Goal: Task Accomplishment & Management: Complete application form

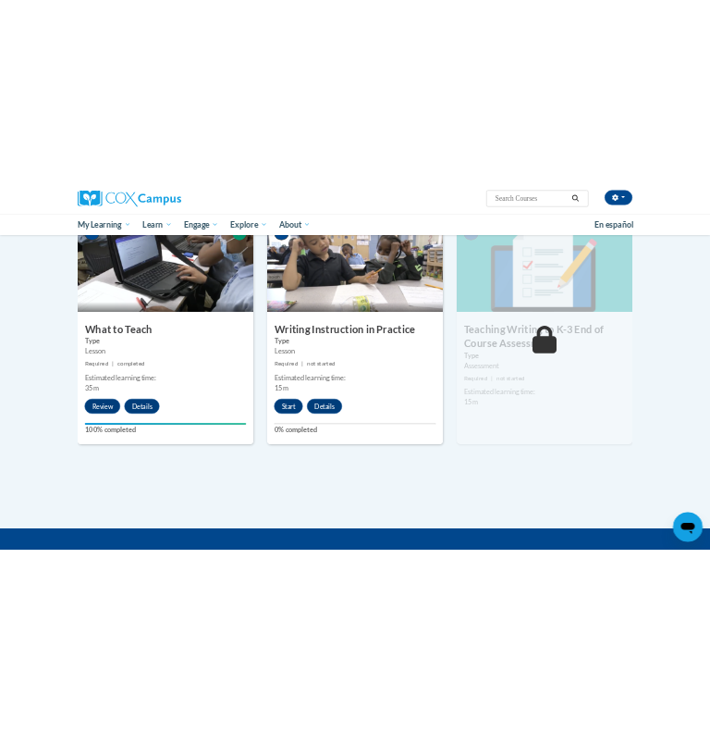
scroll to position [889, 0]
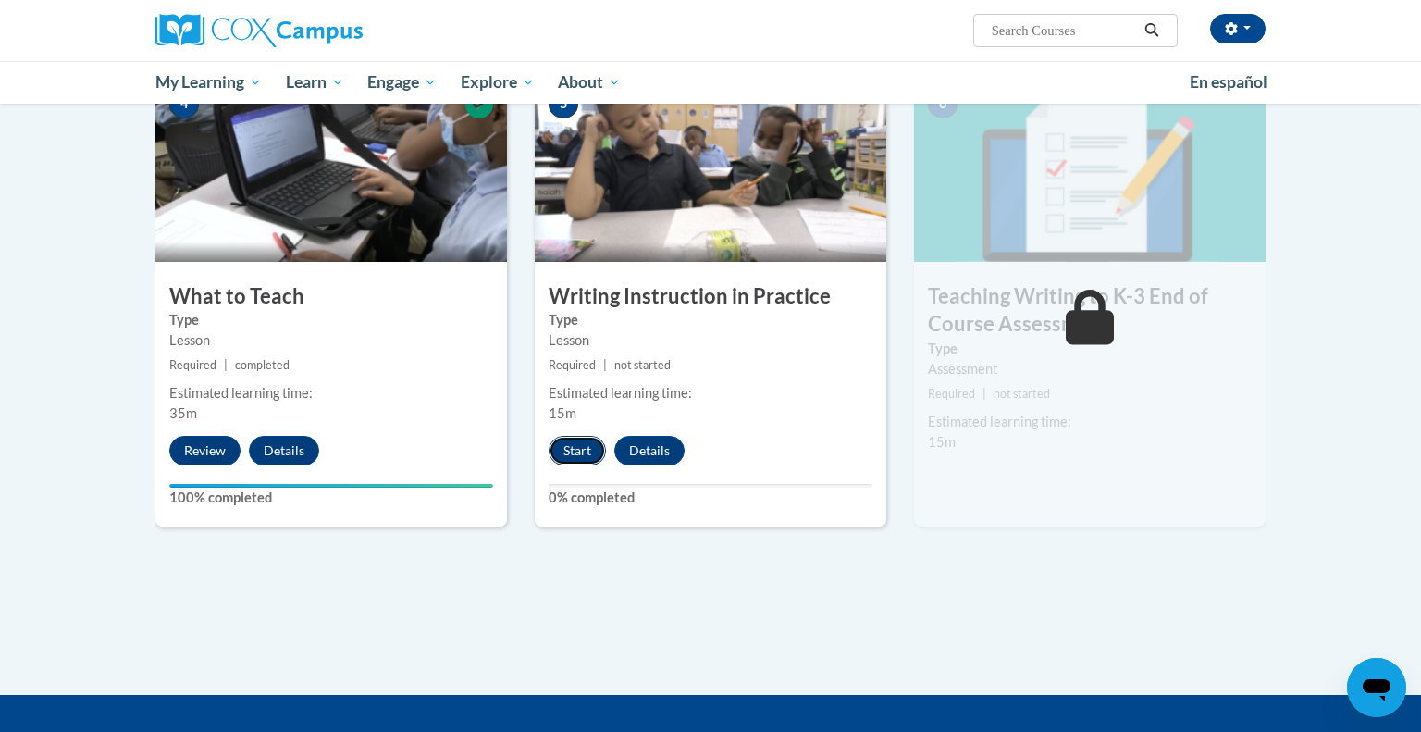
click at [586, 450] on button "Start" at bounding box center [577, 451] width 57 height 30
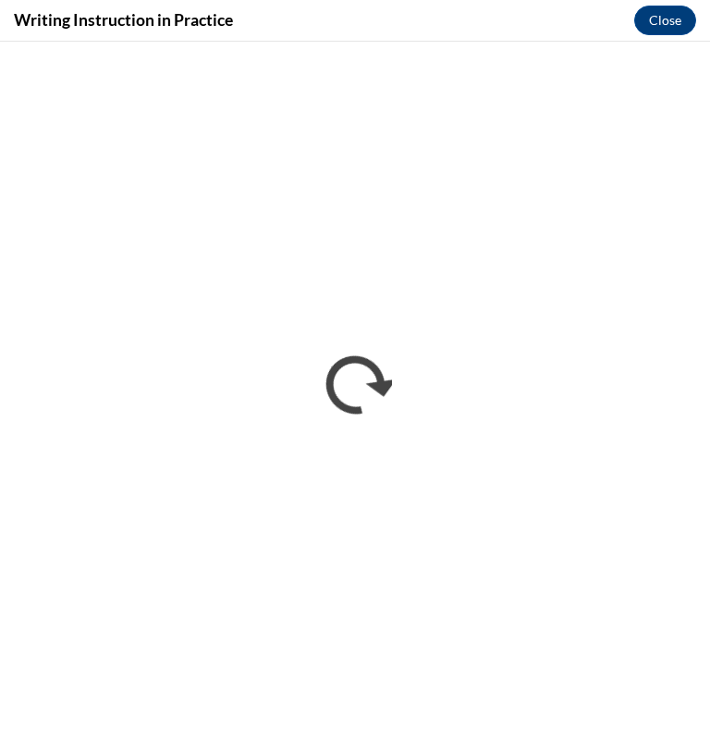
scroll to position [0, 0]
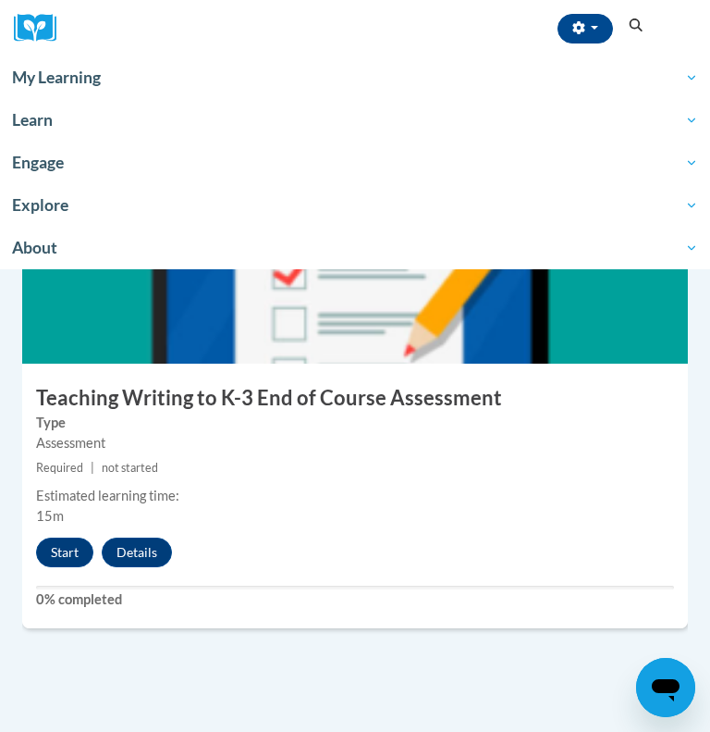
scroll to position [2663, 0]
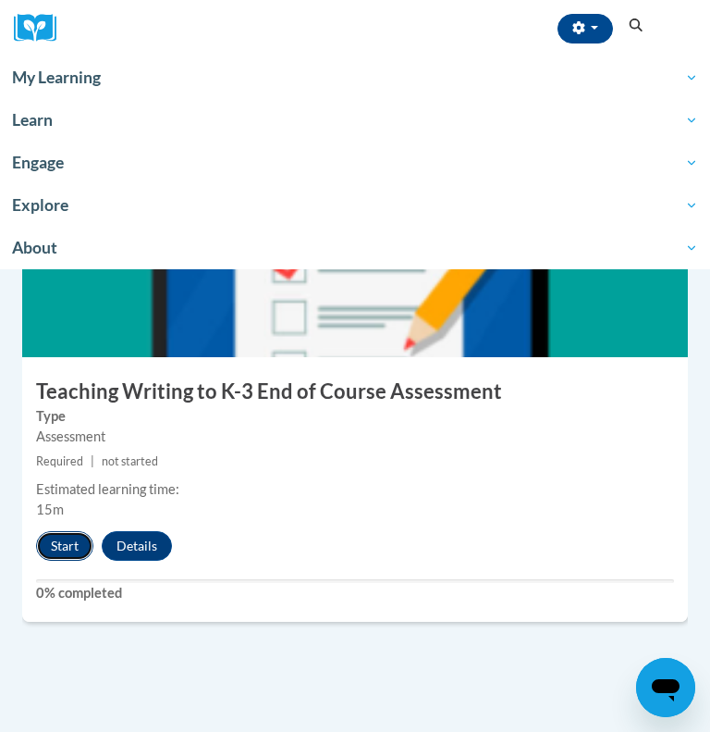
click at [72, 549] on button "Start" at bounding box center [64, 546] width 57 height 30
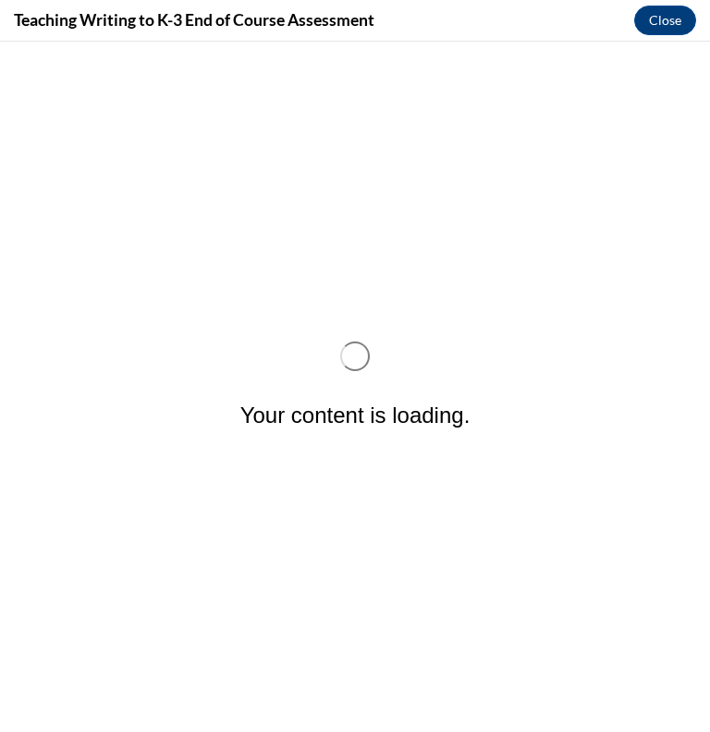
scroll to position [0, 0]
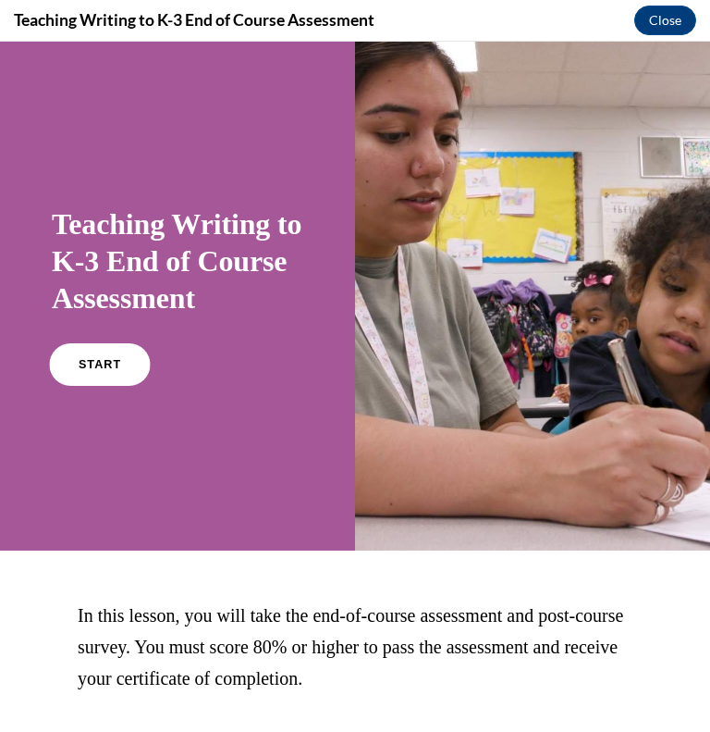
click at [109, 374] on link "START" at bounding box center [99, 364] width 101 height 43
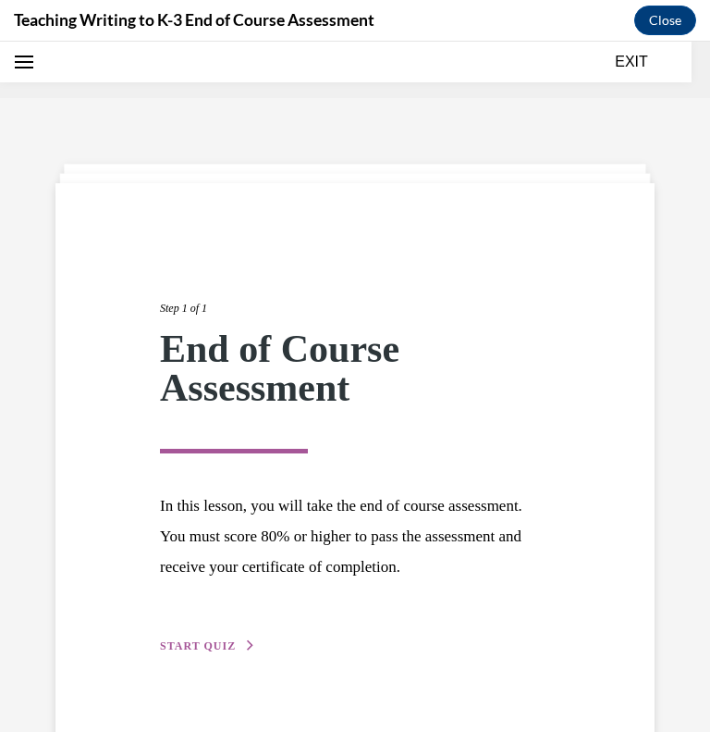
scroll to position [57, 0]
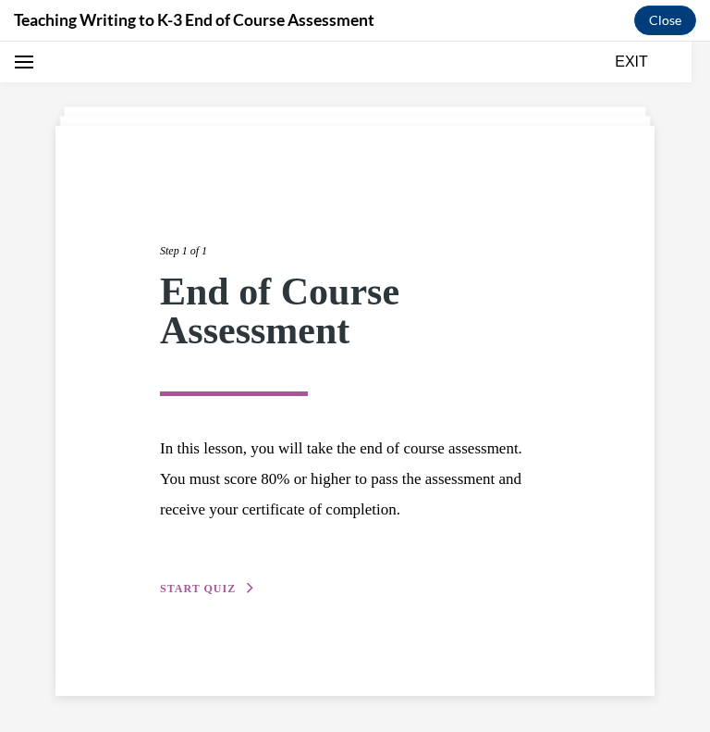
click at [203, 584] on span "START QUIZ" at bounding box center [198, 588] width 76 height 13
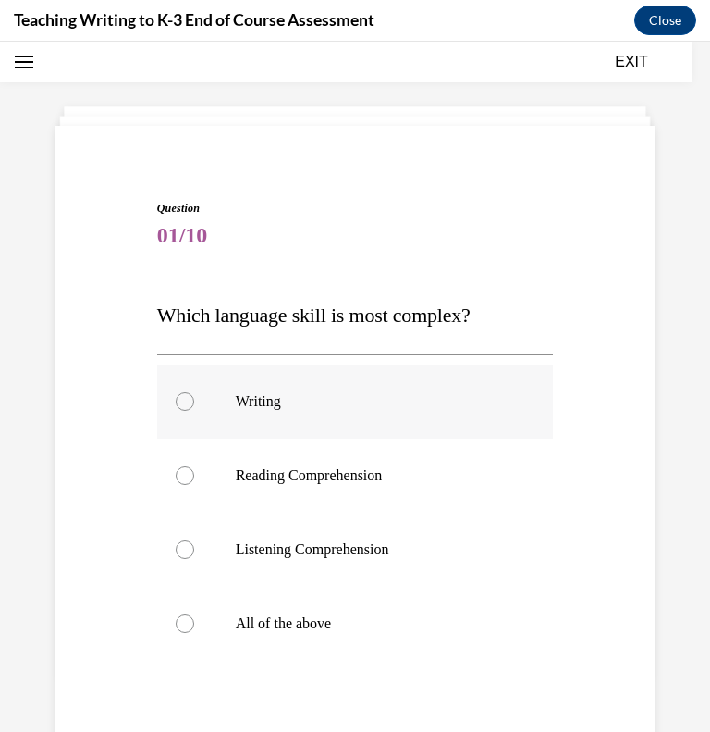
click at [192, 397] on div at bounding box center [185, 401] width 18 height 18
click at [192, 397] on input "Writing" at bounding box center [185, 401] width 18 height 18
radio input "true"
click at [265, 611] on label "All of the above" at bounding box center [355, 623] width 397 height 74
click at [194, 614] on input "All of the above" at bounding box center [185, 623] width 18 height 18
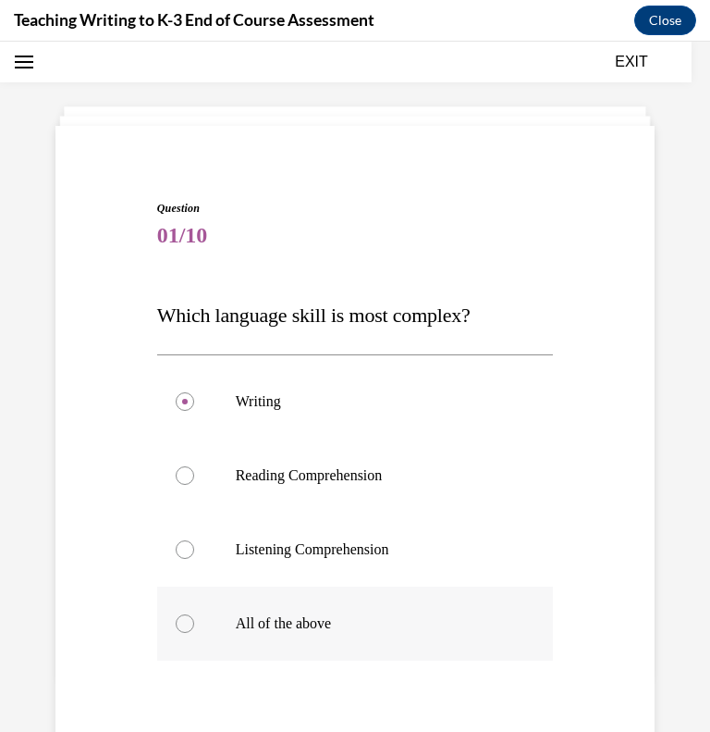
radio input "true"
click at [186, 400] on div at bounding box center [185, 401] width 18 height 18
click at [186, 400] on input "Writing" at bounding box center [185, 401] width 18 height 18
radio input "true"
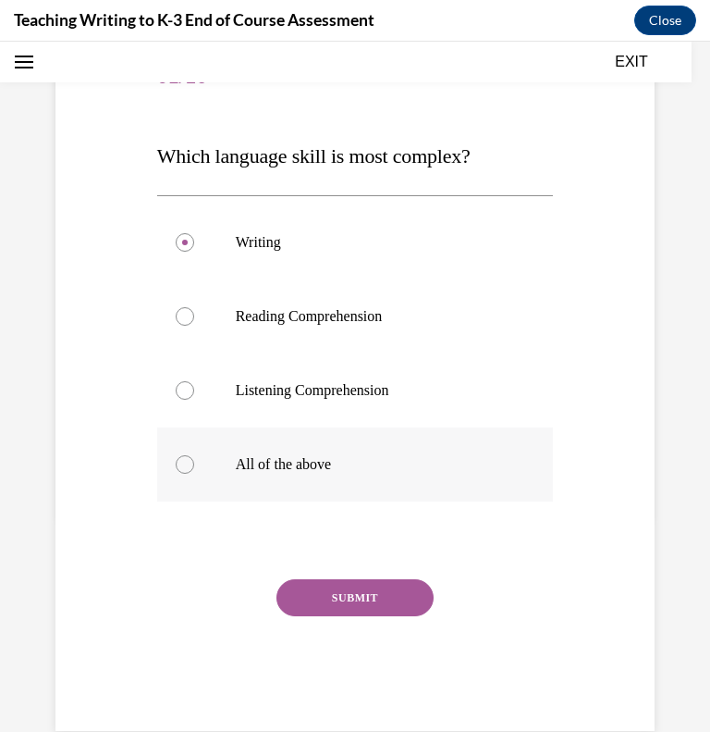
scroll to position [215, 0]
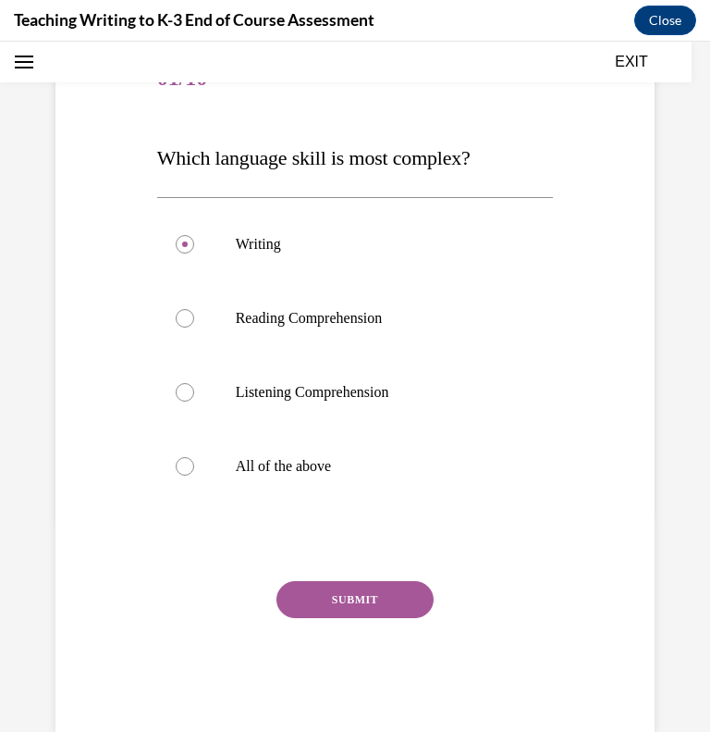
click at [337, 603] on button "SUBMIT" at bounding box center [355, 599] width 157 height 37
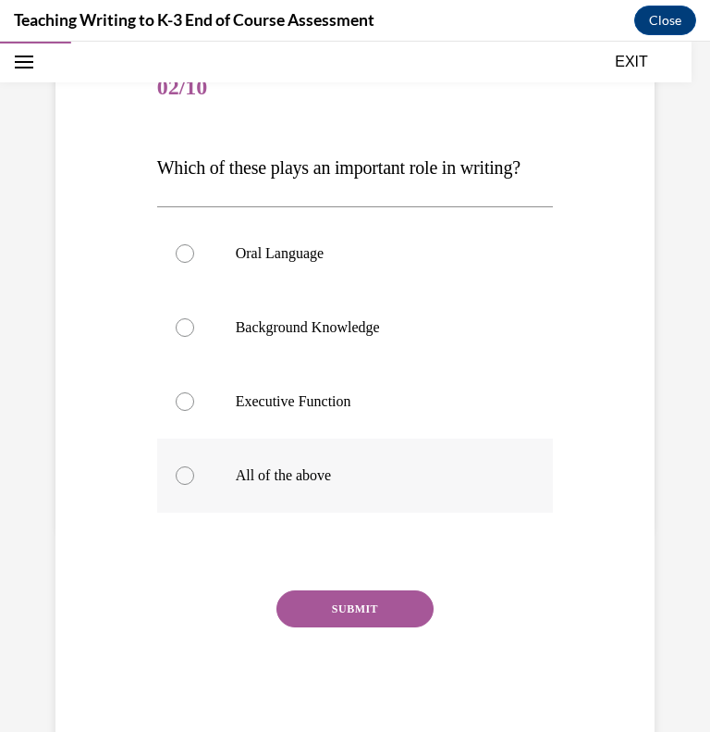
click at [198, 475] on label "All of the above" at bounding box center [355, 475] width 397 height 74
click at [194, 475] on input "All of the above" at bounding box center [185, 475] width 18 height 18
radio input "true"
click at [339, 598] on button "SUBMIT" at bounding box center [355, 608] width 157 height 37
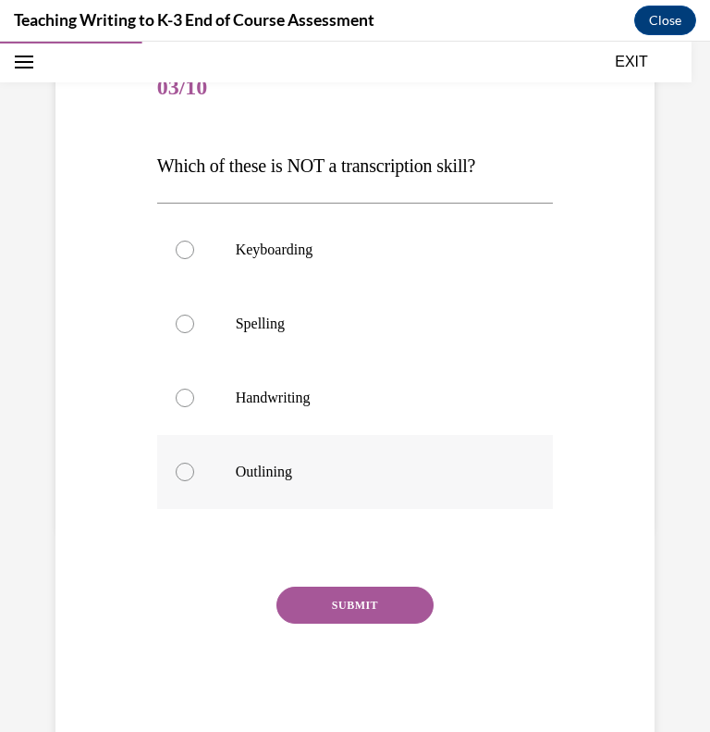
click at [228, 489] on label "Outlining" at bounding box center [355, 472] width 397 height 74
click at [194, 481] on input "Outlining" at bounding box center [185, 471] width 18 height 18
radio input "true"
click at [345, 607] on button "SUBMIT" at bounding box center [355, 604] width 157 height 37
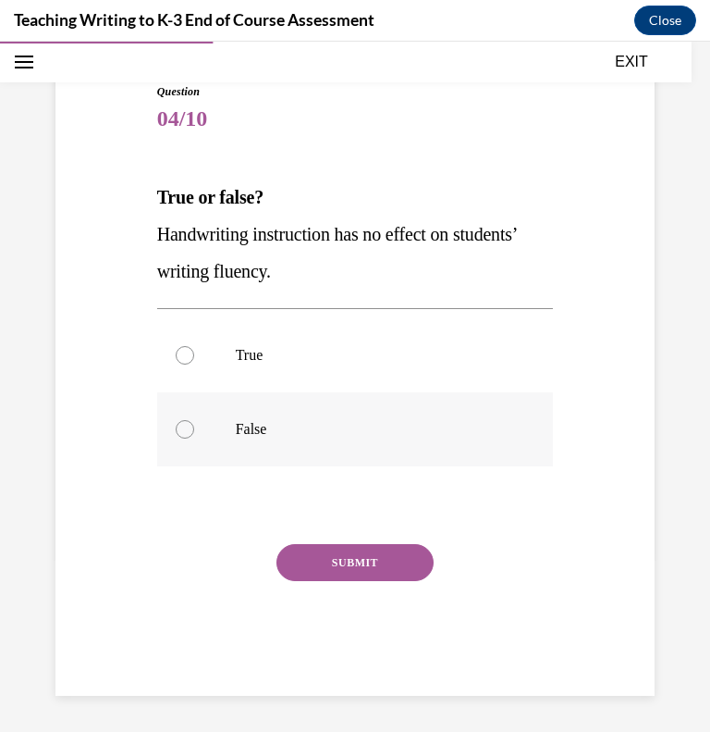
click at [206, 413] on label "False" at bounding box center [355, 429] width 397 height 74
click at [194, 420] on input "False" at bounding box center [185, 429] width 18 height 18
radio input "true"
click at [354, 564] on button "SUBMIT" at bounding box center [355, 562] width 157 height 37
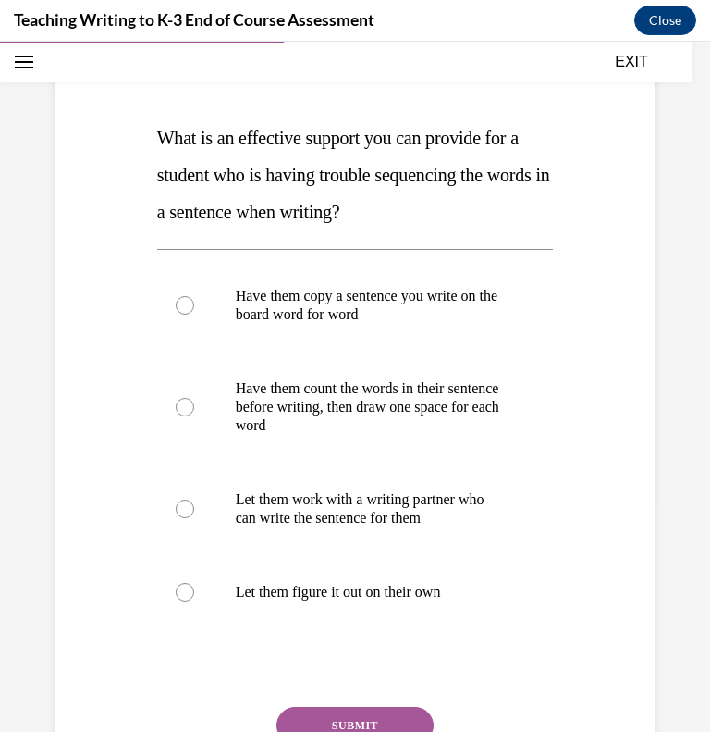
scroll to position [238, 0]
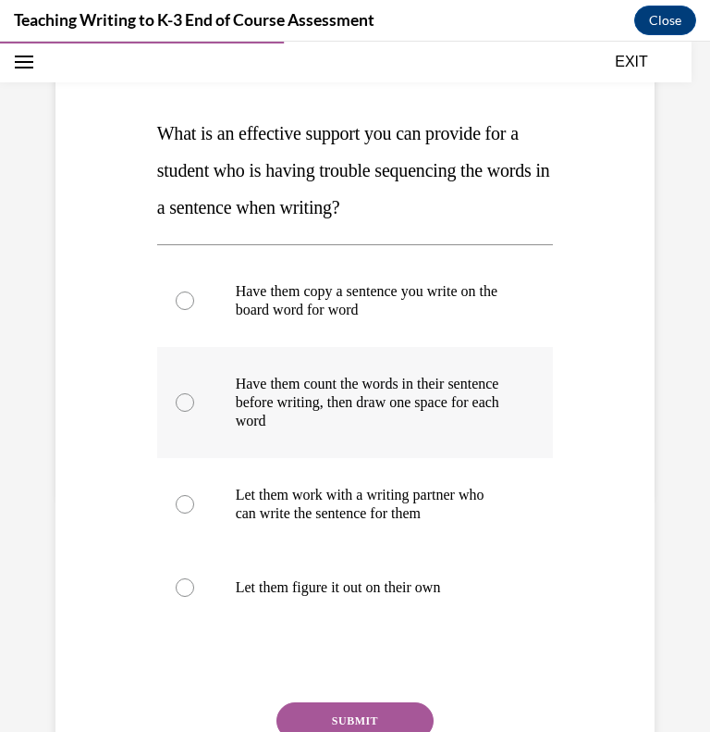
click at [385, 414] on p "Have them count the words in their sentence before writing, then draw one space…" at bounding box center [372, 402] width 272 height 55
click at [194, 412] on input "Have them count the words in their sentence before writing, then draw one space…" at bounding box center [185, 402] width 18 height 18
radio input "true"
click at [356, 708] on button "SUBMIT" at bounding box center [355, 720] width 157 height 37
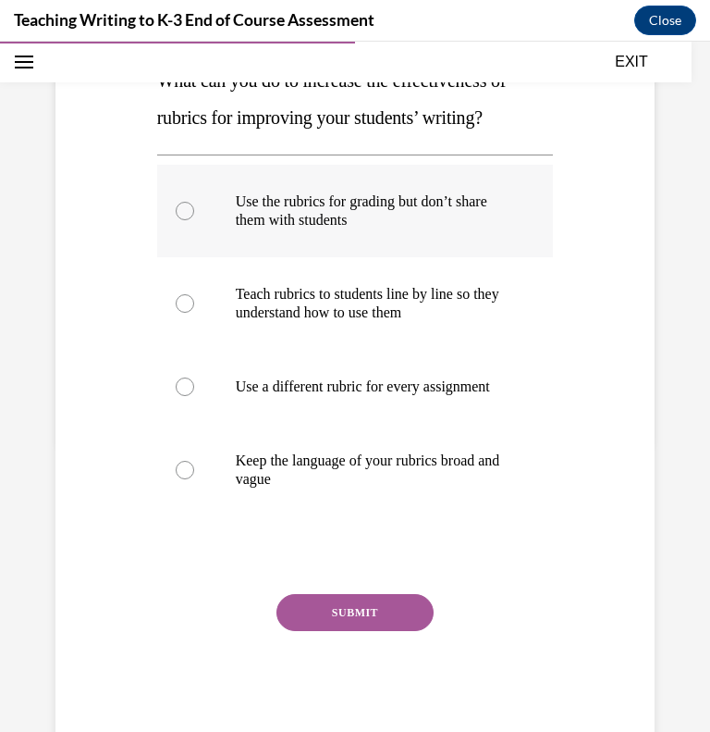
scroll to position [292, 0]
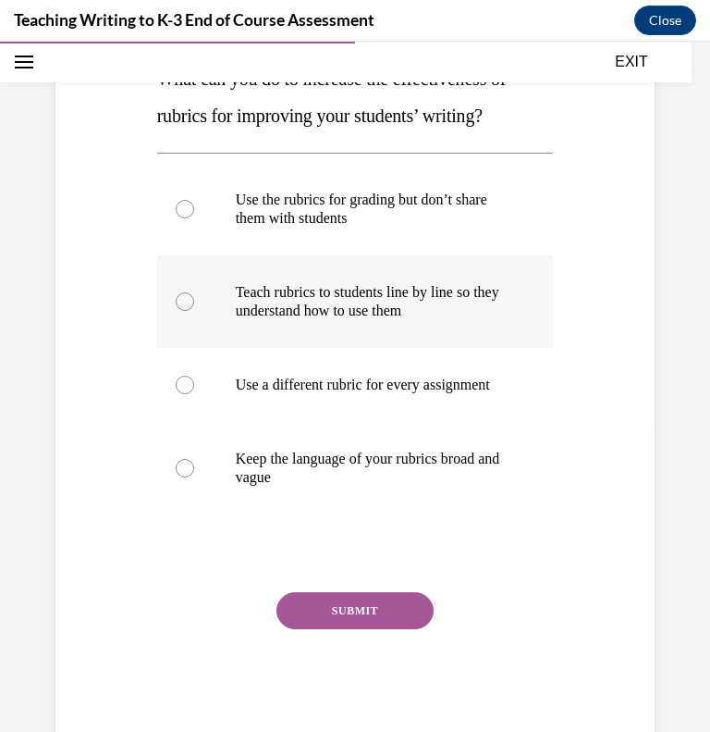
click at [454, 279] on label "Teach rubrics to students line by line so they understand how to use them" at bounding box center [355, 301] width 397 height 92
click at [194, 292] on input "Teach rubrics to students line by line so they understand how to use them" at bounding box center [185, 301] width 18 height 18
radio input "true"
click at [346, 627] on button "SUBMIT" at bounding box center [355, 610] width 157 height 37
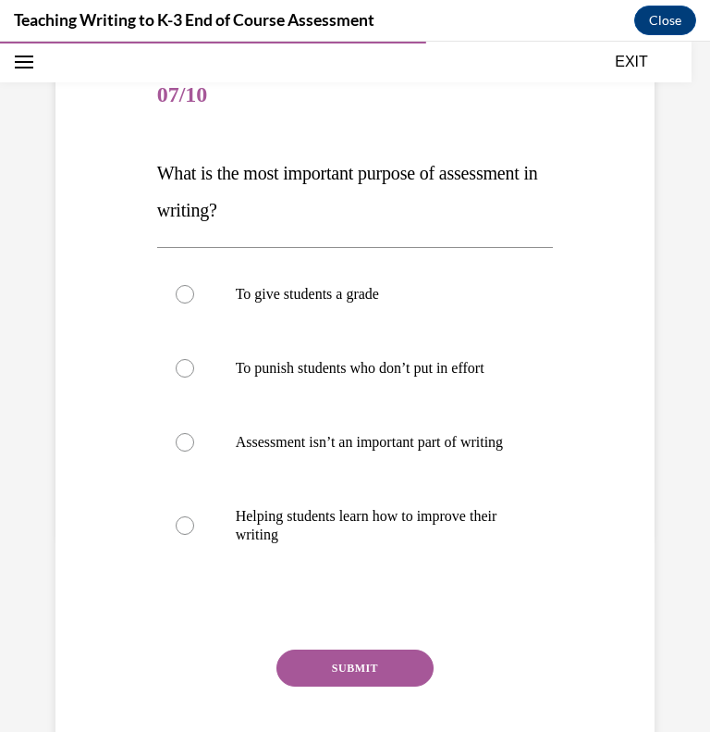
scroll to position [196, 0]
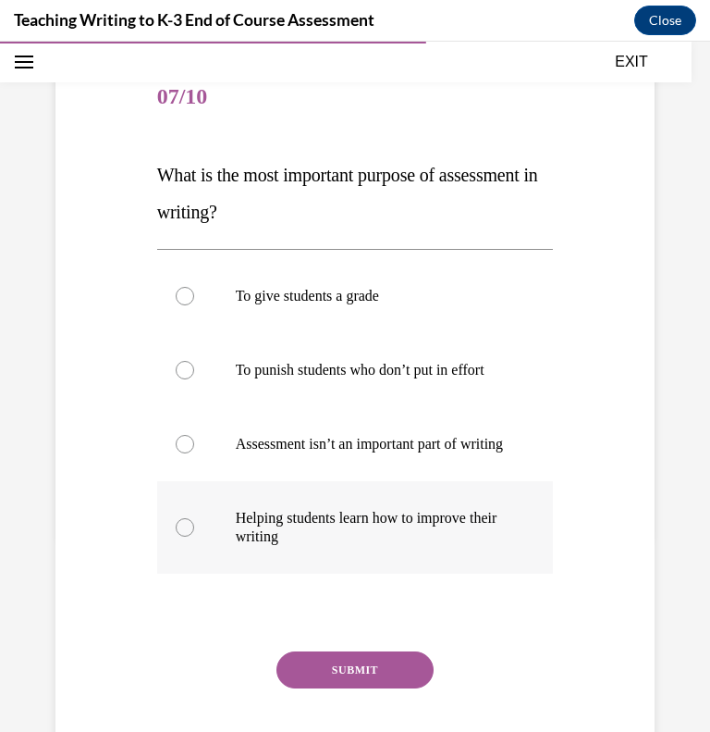
click at [348, 546] on p "Helping students learn how to improve their writing" at bounding box center [372, 527] width 272 height 37
click at [194, 536] on input "Helping students learn how to improve their writing" at bounding box center [185, 527] width 18 height 18
radio input "true"
click at [353, 688] on button "SUBMIT" at bounding box center [355, 669] width 157 height 37
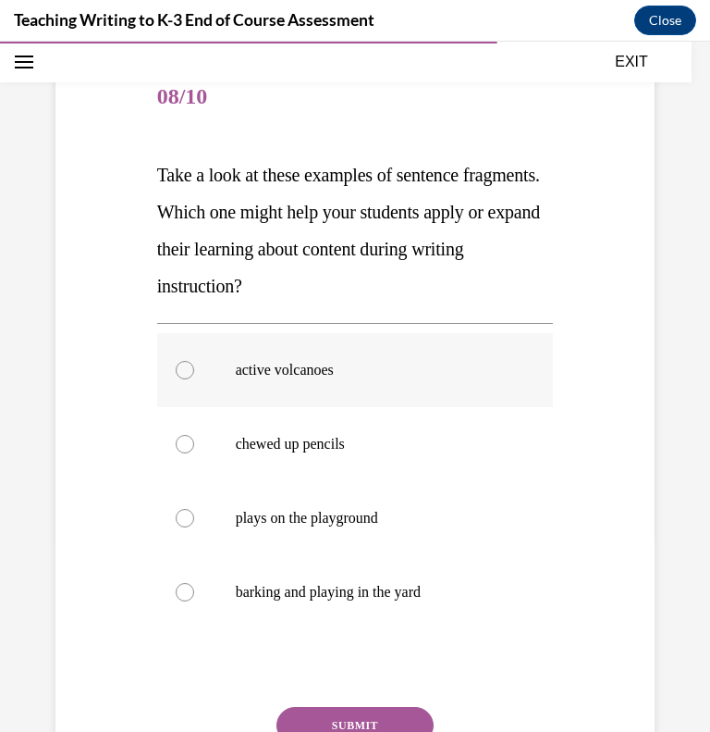
click at [277, 376] on p "active volcanoes" at bounding box center [372, 370] width 272 height 18
click at [194, 376] on input "active volcanoes" at bounding box center [185, 370] width 18 height 18
radio input "true"
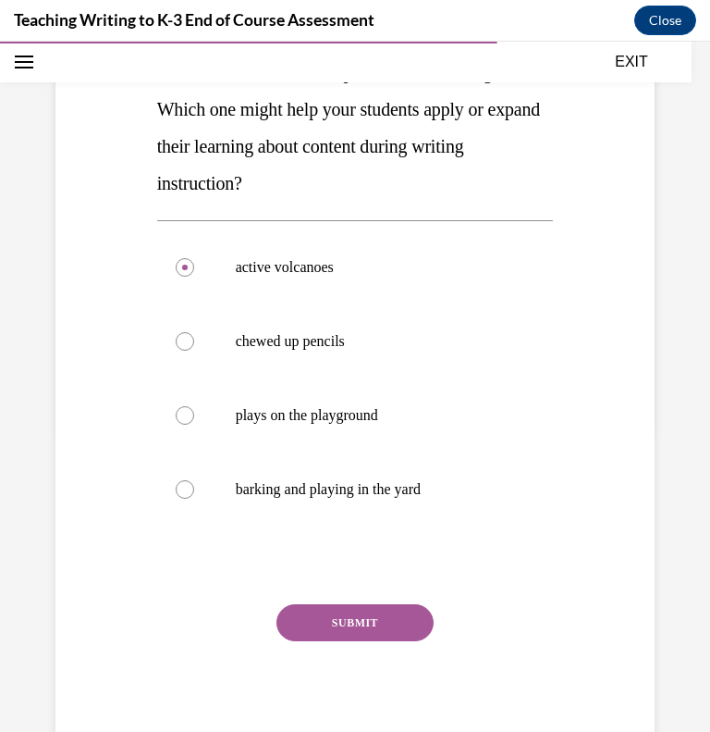
click at [377, 637] on button "SUBMIT" at bounding box center [355, 622] width 157 height 37
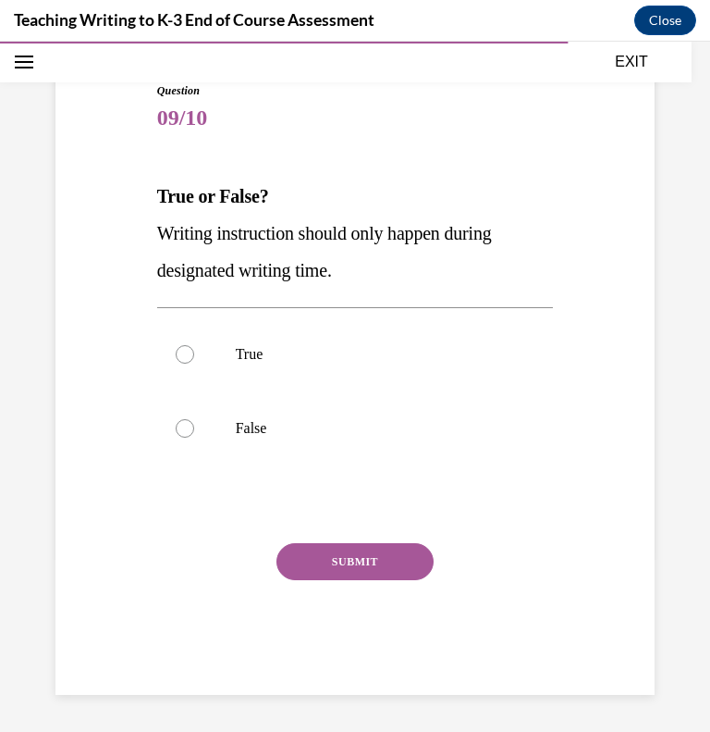
scroll to position [174, 0]
click at [369, 407] on label "False" at bounding box center [355, 429] width 397 height 74
click at [194, 420] on input "False" at bounding box center [185, 429] width 18 height 18
radio input "true"
click at [386, 554] on button "SUBMIT" at bounding box center [355, 562] width 157 height 37
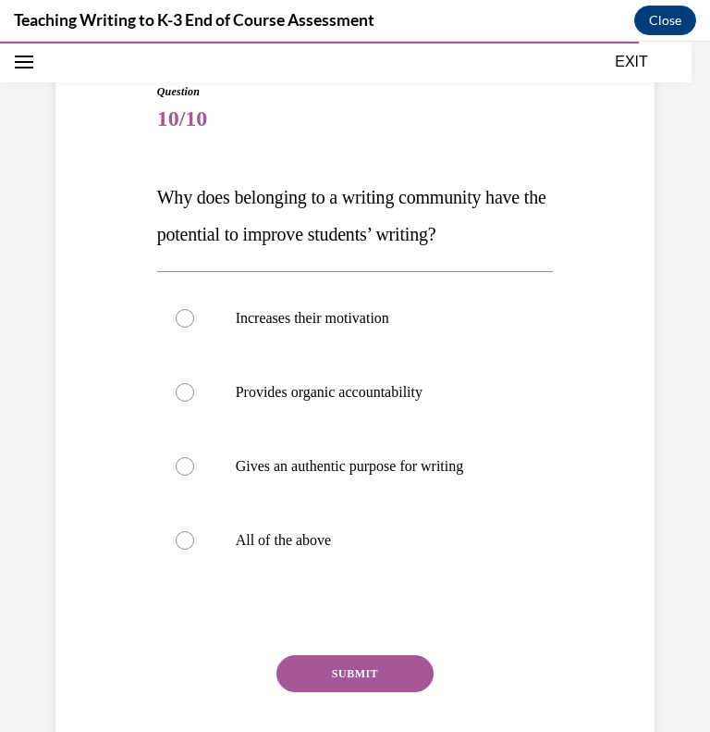
click at [386, 554] on label "All of the above" at bounding box center [355, 540] width 397 height 74
click at [194, 549] on input "All of the above" at bounding box center [185, 540] width 18 height 18
radio input "true"
click at [363, 675] on button "SUBMIT" at bounding box center [355, 673] width 157 height 37
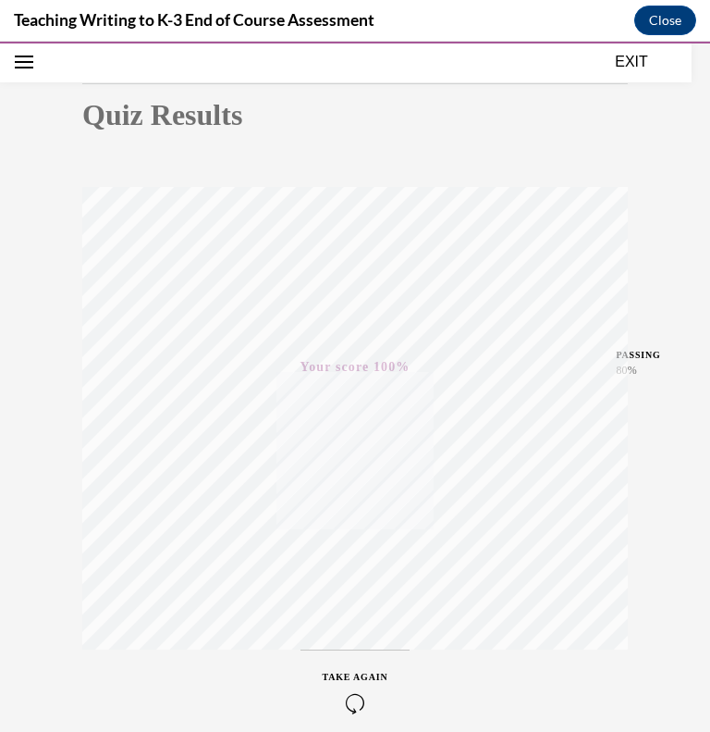
scroll to position [257, 0]
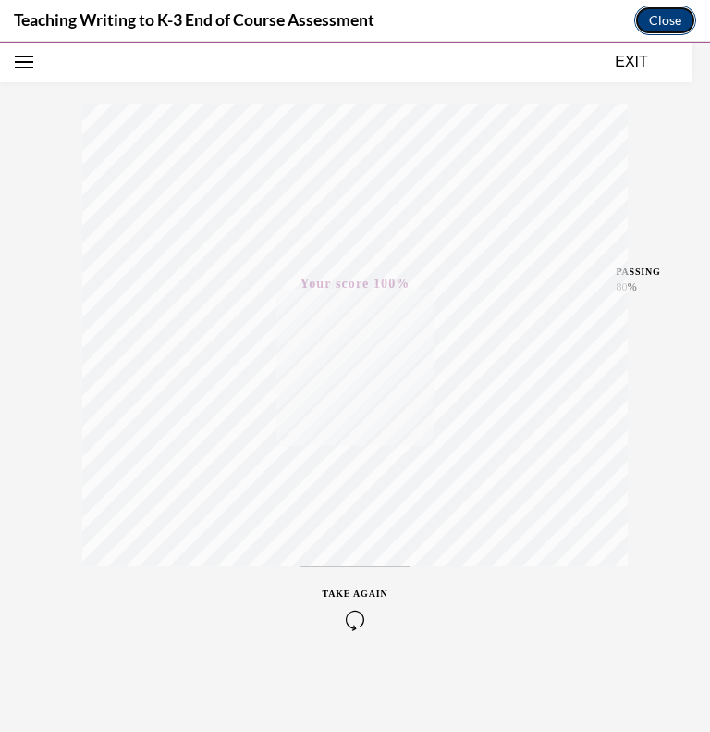
click at [671, 13] on button "Close" at bounding box center [666, 21] width 62 height 30
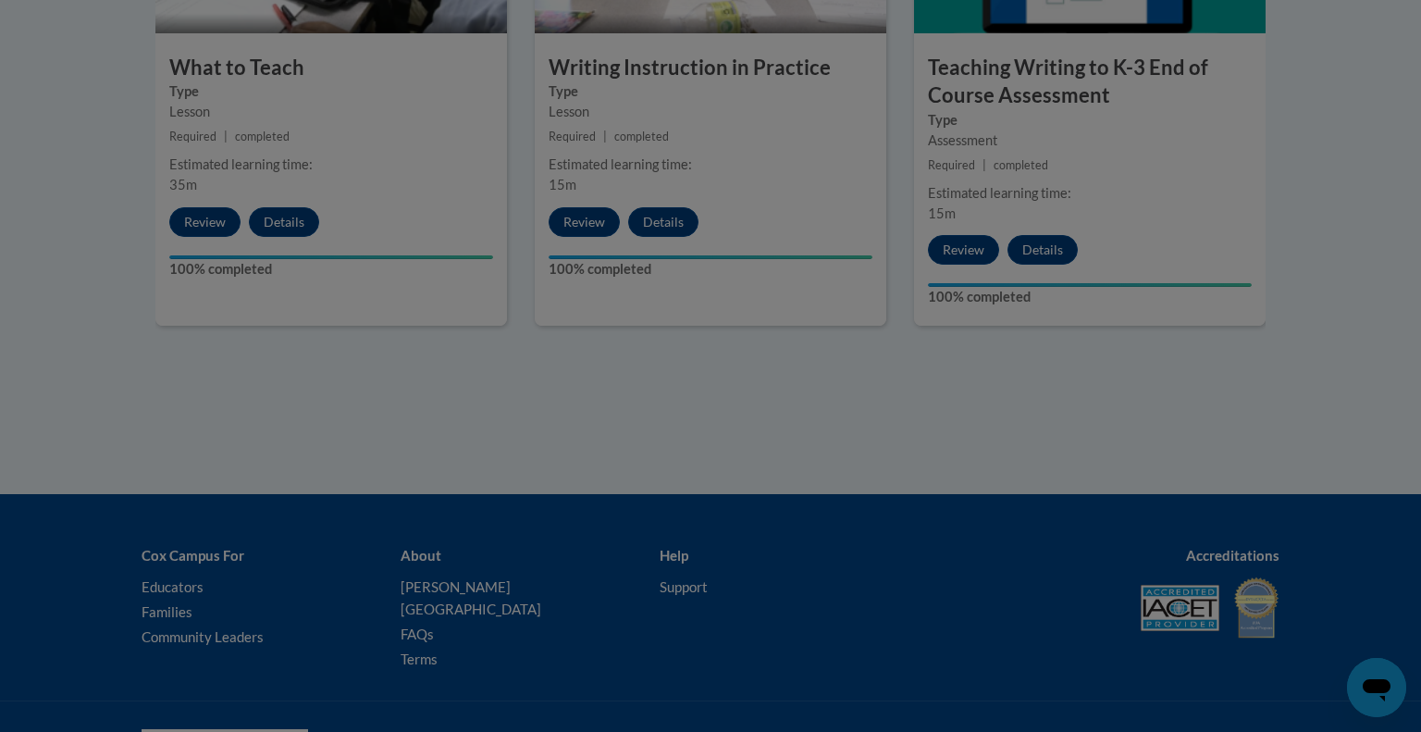
scroll to position [1099, 0]
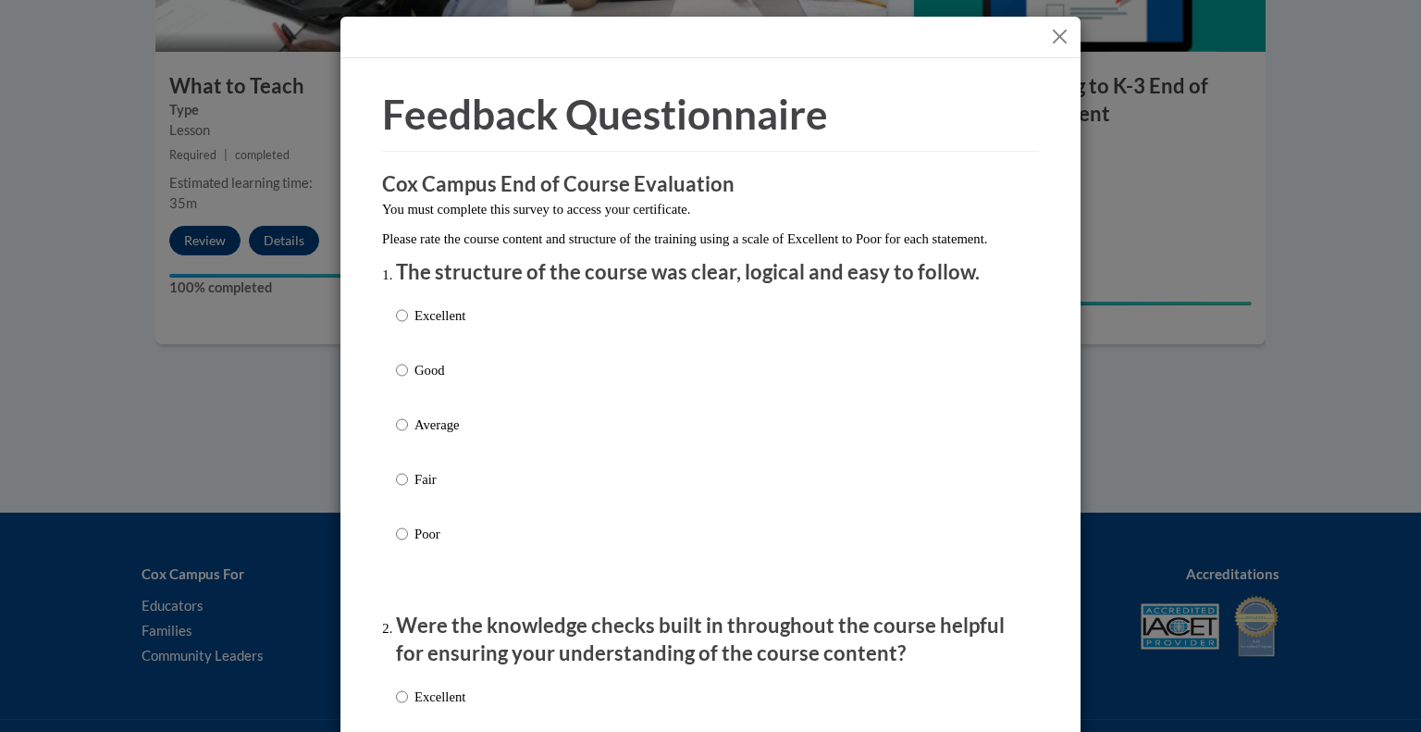
click at [433, 380] on p "Good" at bounding box center [439, 370] width 51 height 20
click at [408, 380] on input "Good" at bounding box center [402, 370] width 12 height 20
radio input "true"
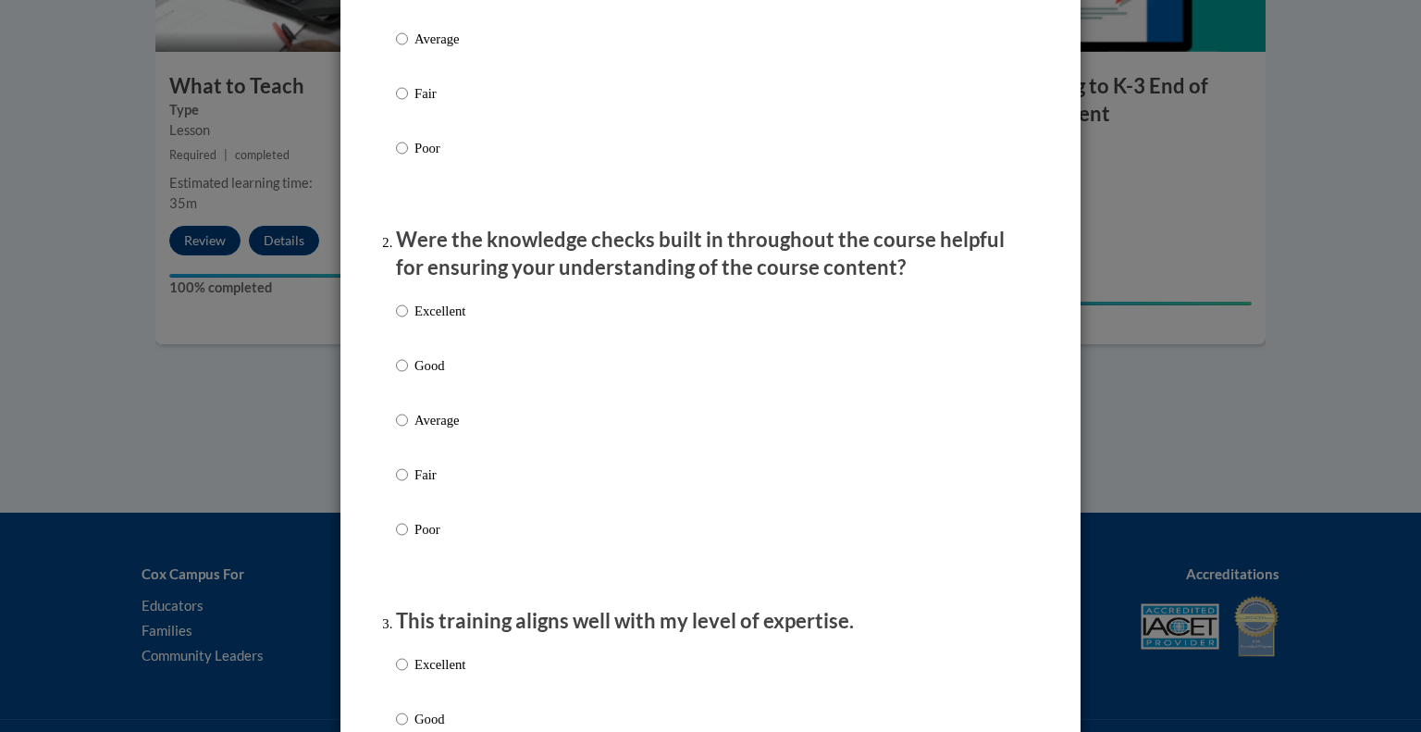
click at [433, 376] on p "Good" at bounding box center [439, 365] width 51 height 20
click at [408, 376] on input "Good" at bounding box center [402, 365] width 12 height 20
radio input "true"
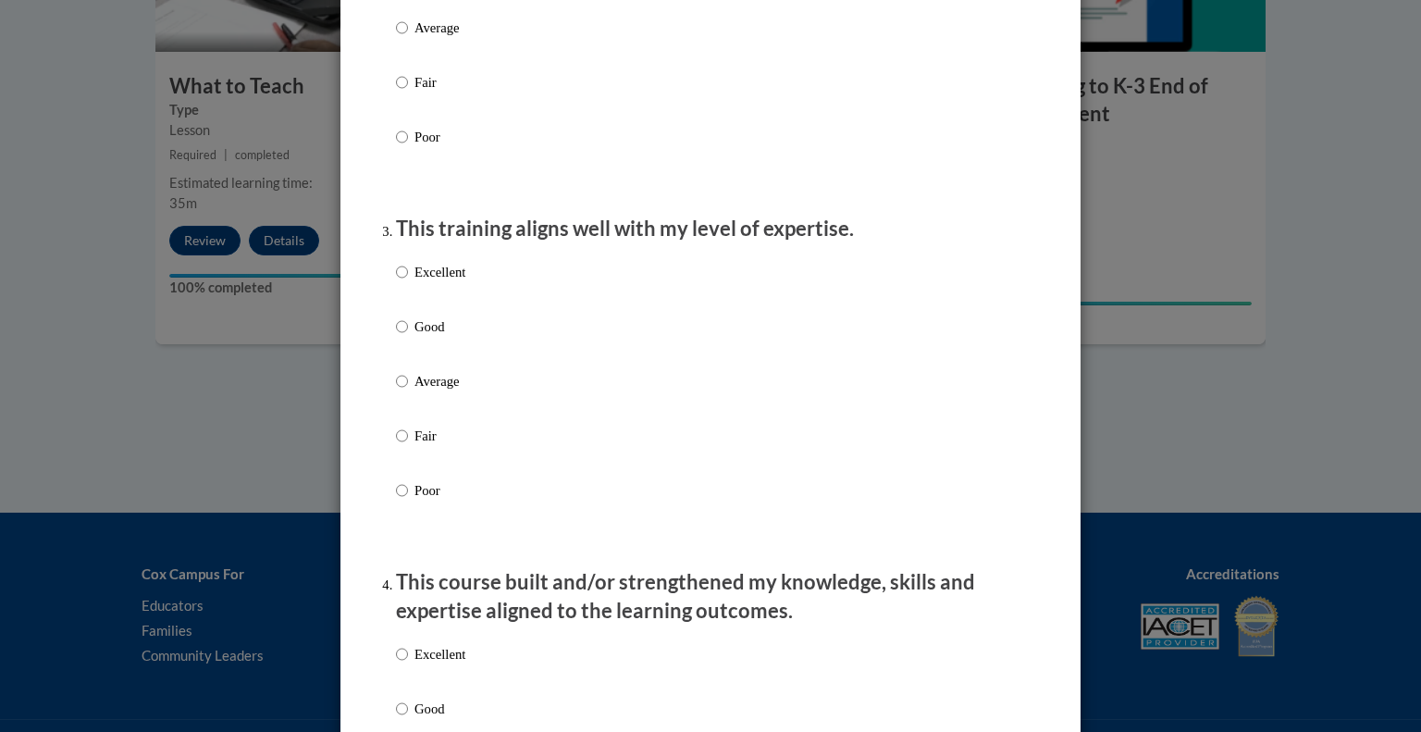
scroll to position [777, 0]
click at [427, 360] on label "Good" at bounding box center [430, 342] width 69 height 50
click at [408, 338] on input "Good" at bounding box center [402, 327] width 12 height 20
radio input "true"
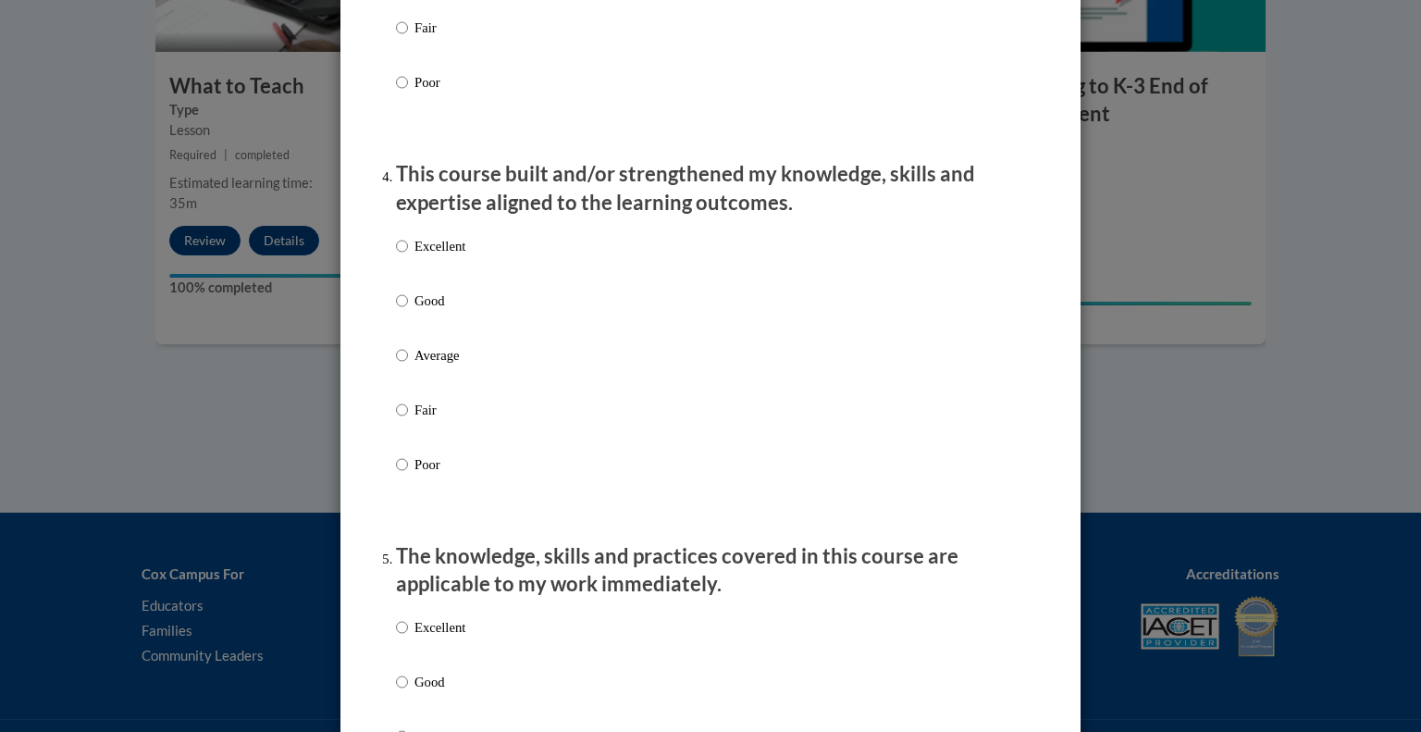
scroll to position [1207, 0]
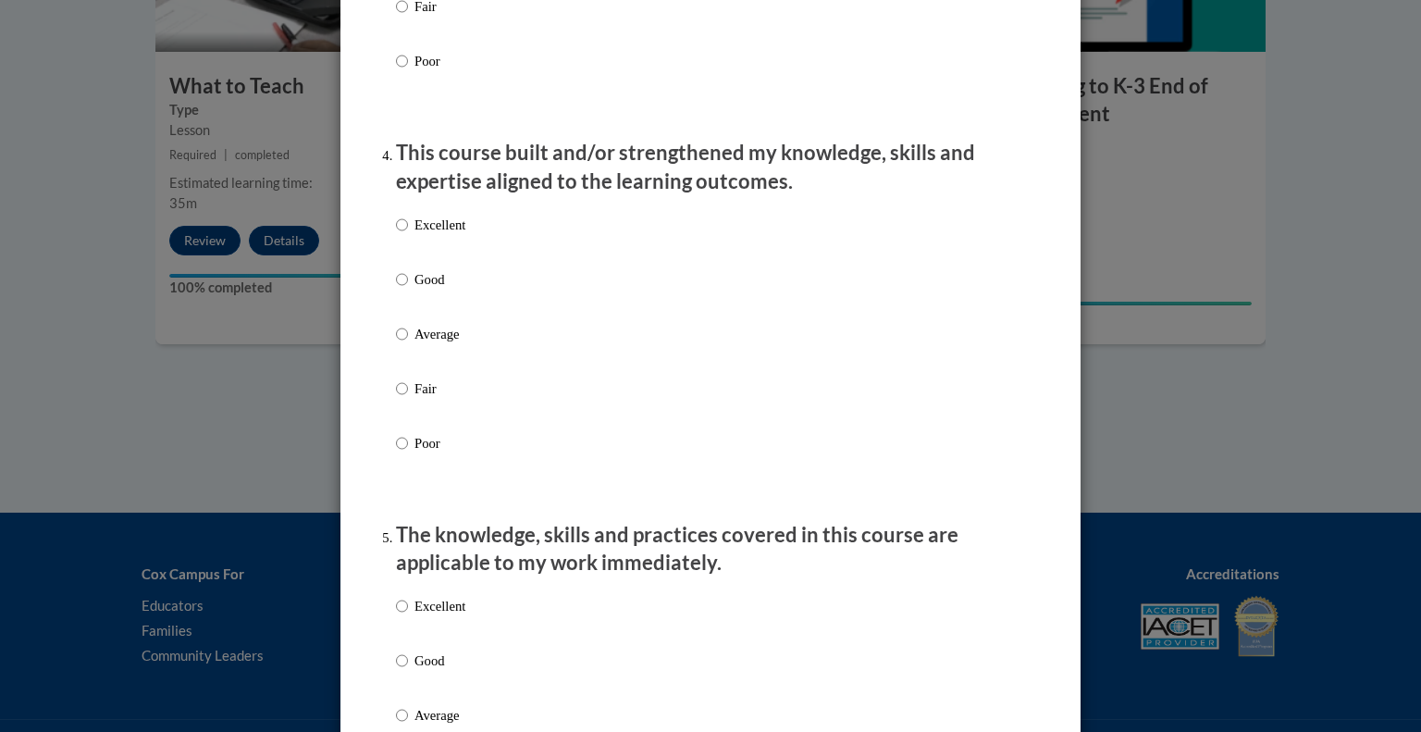
click at [432, 287] on div "Excellent Good Average Fair Poor" at bounding box center [430, 348] width 69 height 287
click at [429, 290] on p "Good" at bounding box center [439, 279] width 51 height 20
click at [408, 290] on input "Good" at bounding box center [402, 279] width 12 height 20
radio input "true"
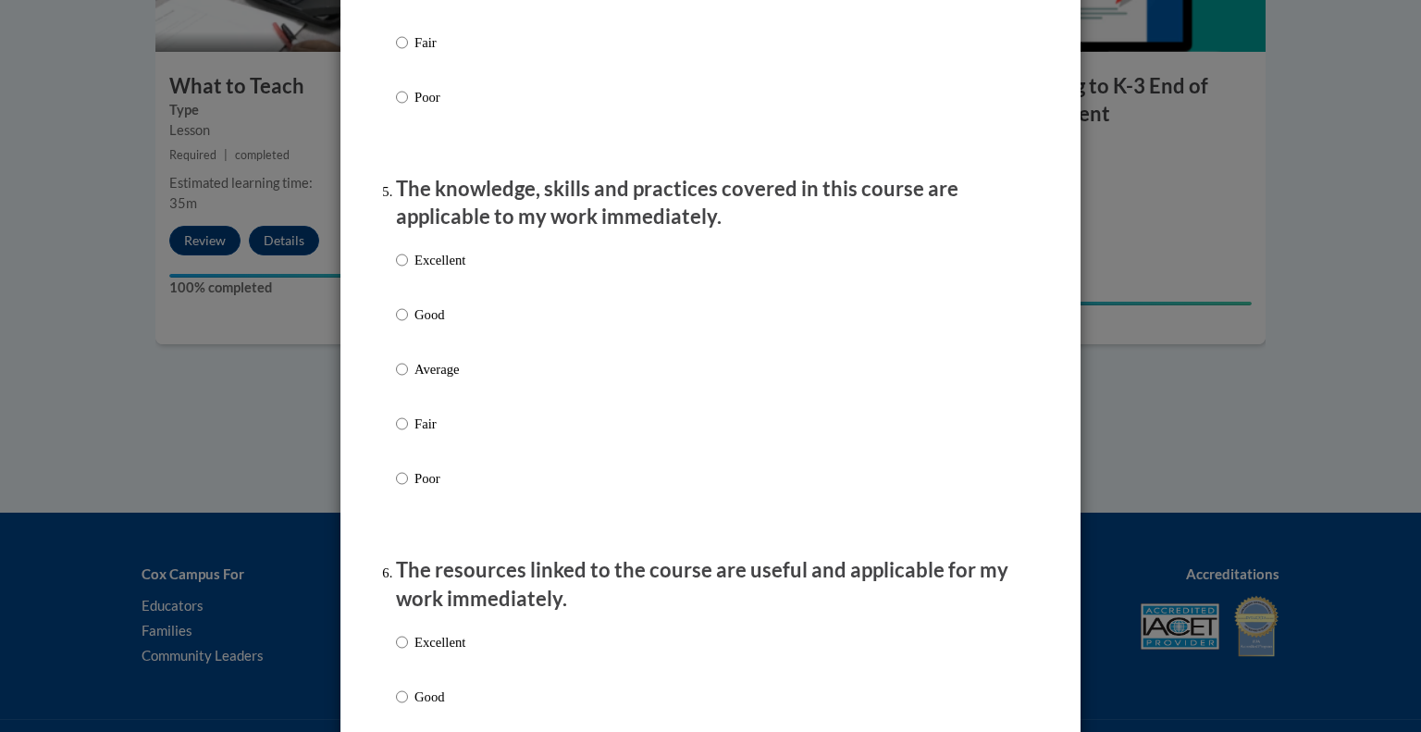
scroll to position [1557, 0]
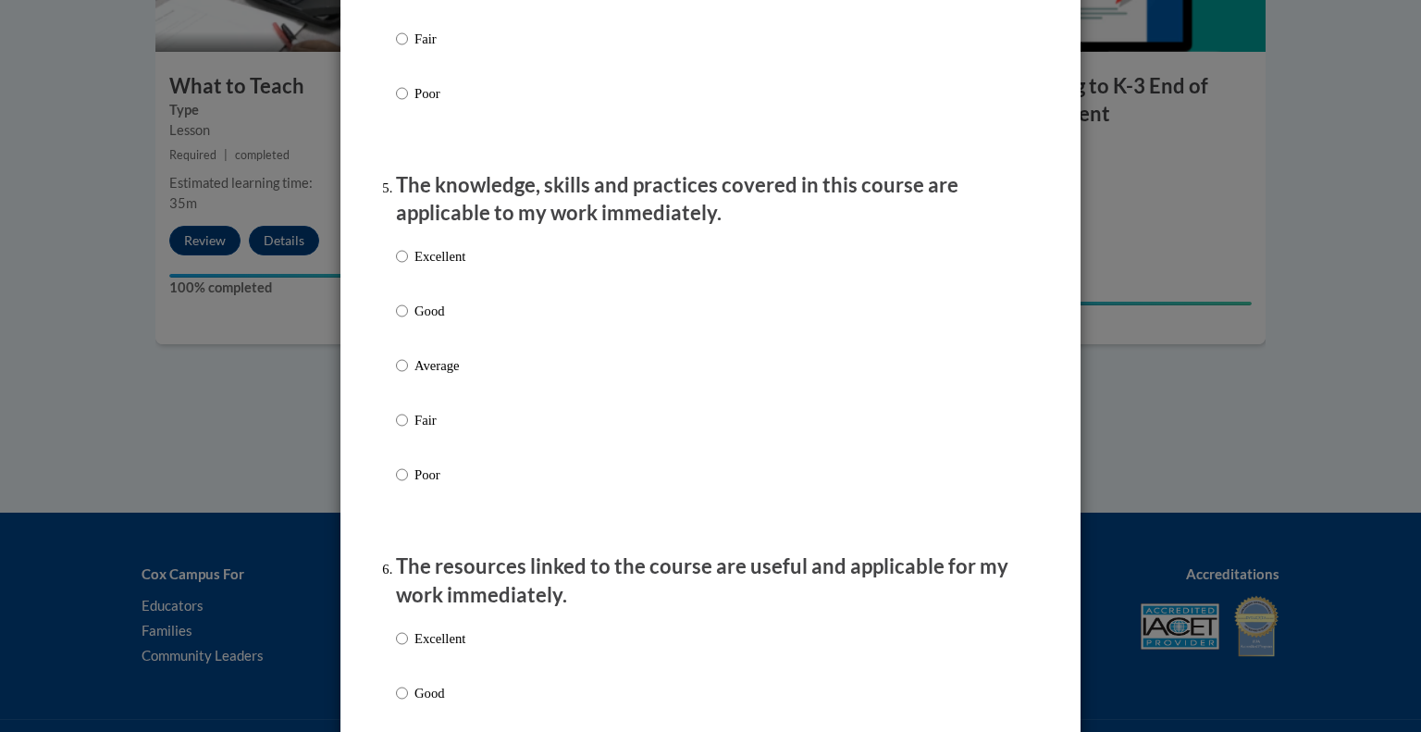
click at [429, 321] on p "Good" at bounding box center [439, 311] width 51 height 20
click at [408, 321] on input "Good" at bounding box center [402, 311] width 12 height 20
radio input "true"
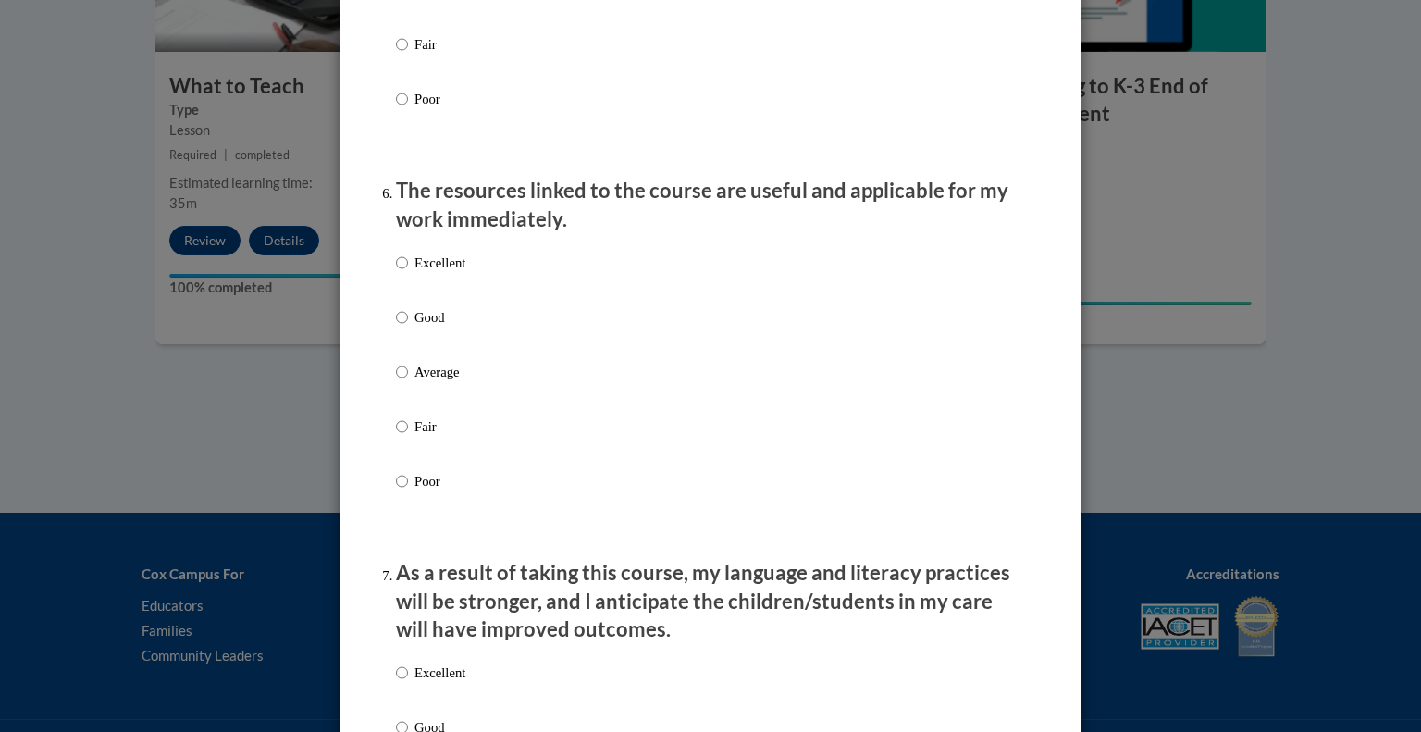
scroll to position [1930, 0]
click at [430, 330] on p "Good" at bounding box center [439, 320] width 51 height 20
click at [408, 330] on input "Good" at bounding box center [402, 320] width 12 height 20
radio input "true"
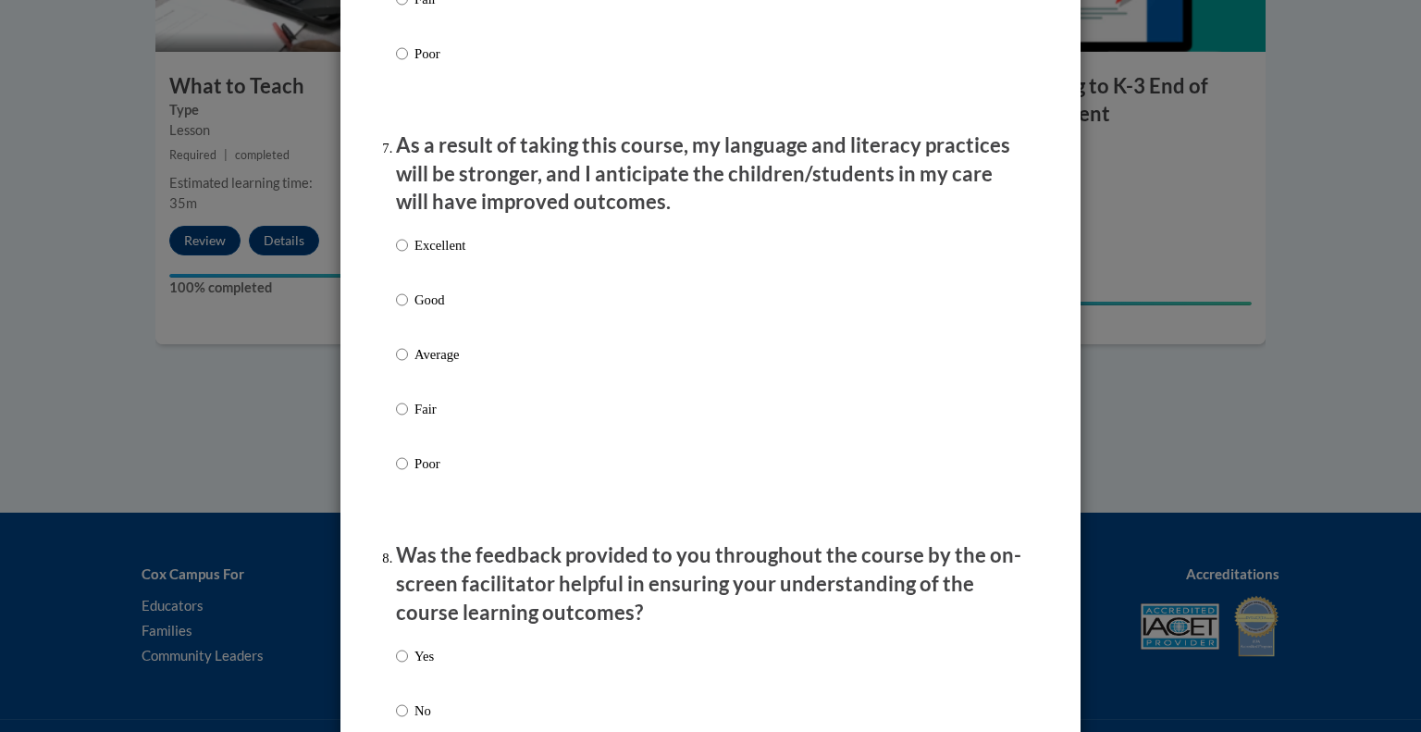
scroll to position [2365, 0]
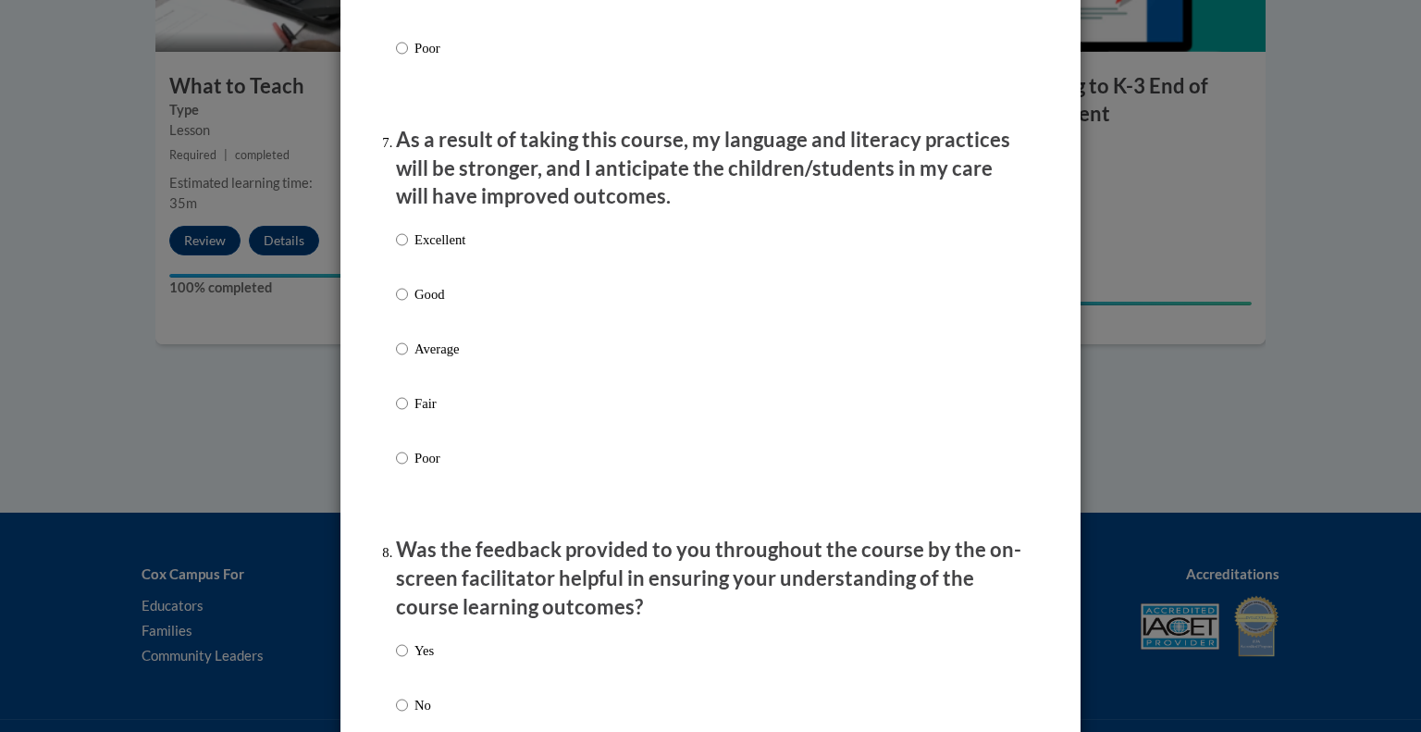
click at [432, 332] on label "Good" at bounding box center [430, 309] width 69 height 50
click at [408, 304] on input "Good" at bounding box center [402, 294] width 12 height 20
radio input "true"
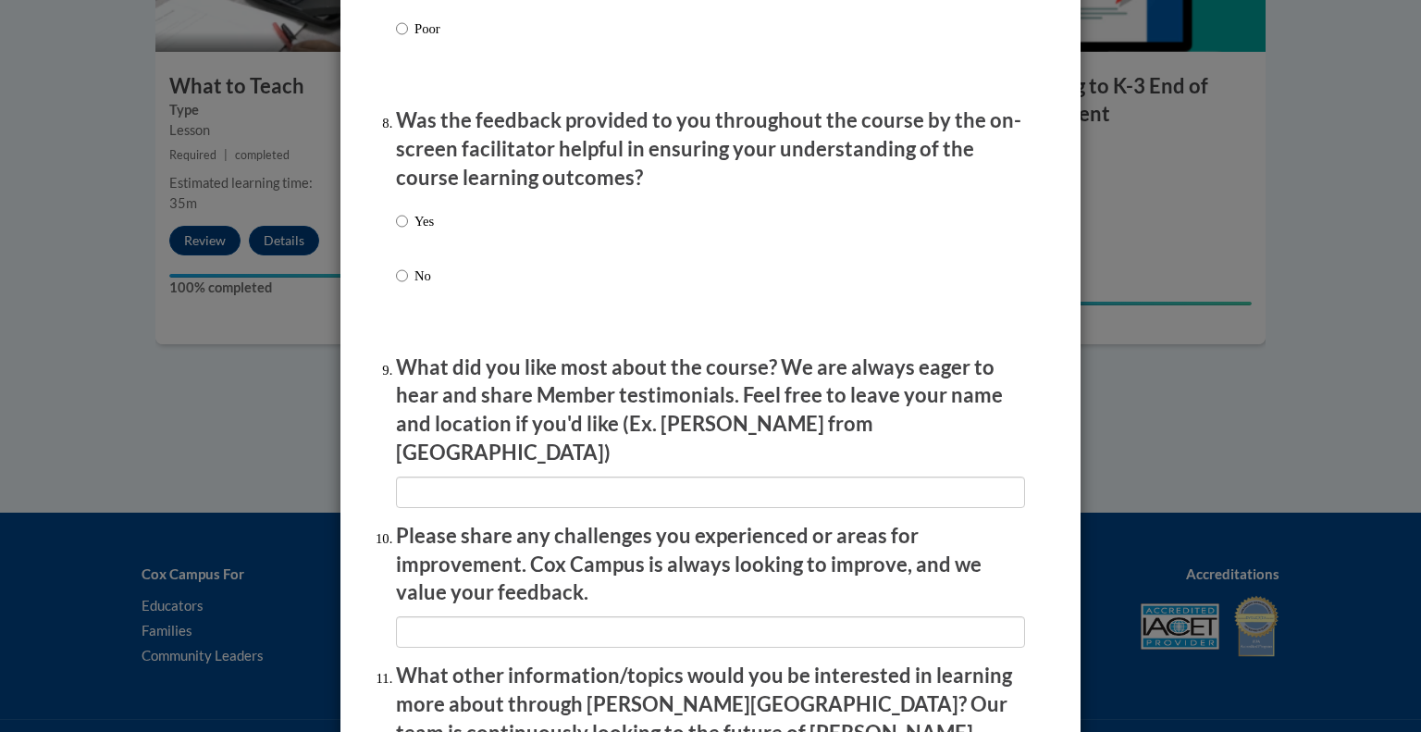
scroll to position [2803, 0]
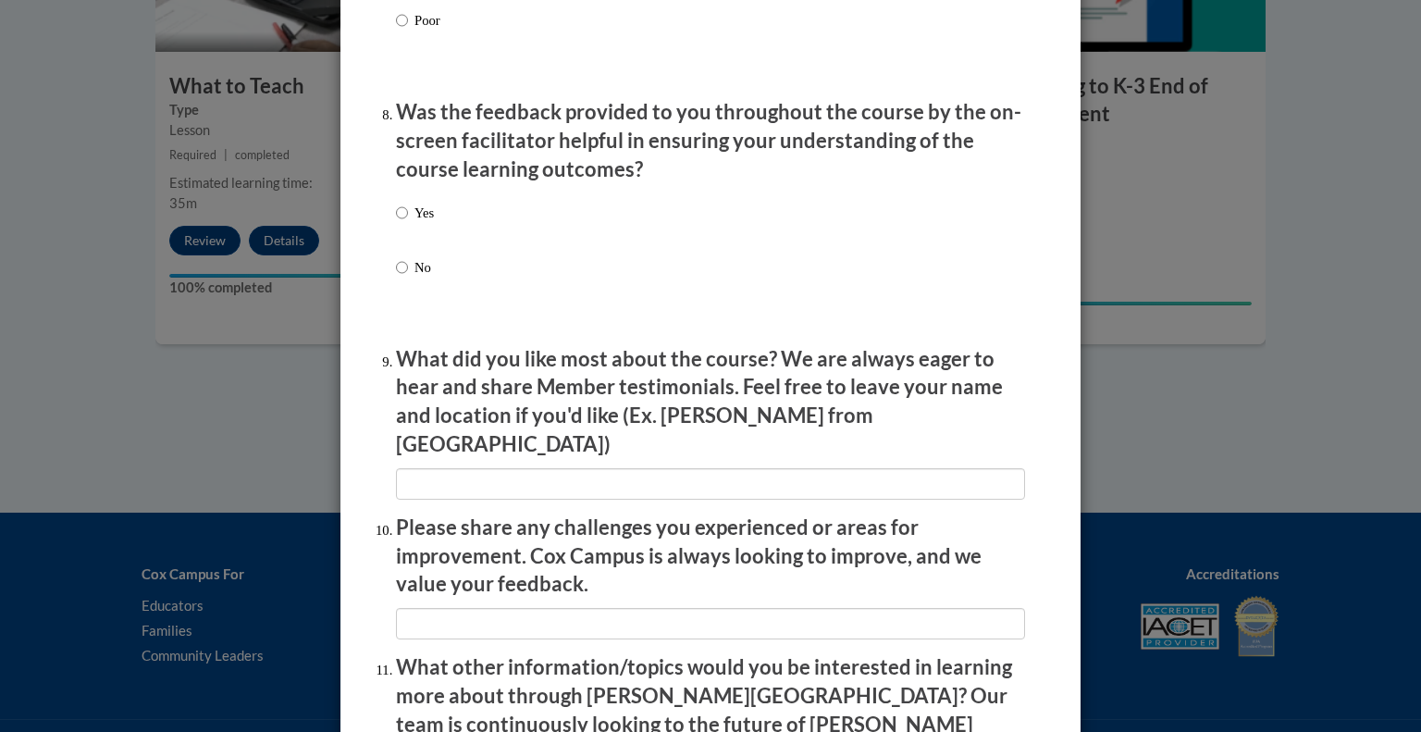
click at [425, 223] on p "Yes" at bounding box center [423, 213] width 19 height 20
click at [408, 223] on input "Yes" at bounding box center [402, 213] width 12 height 20
radio input "true"
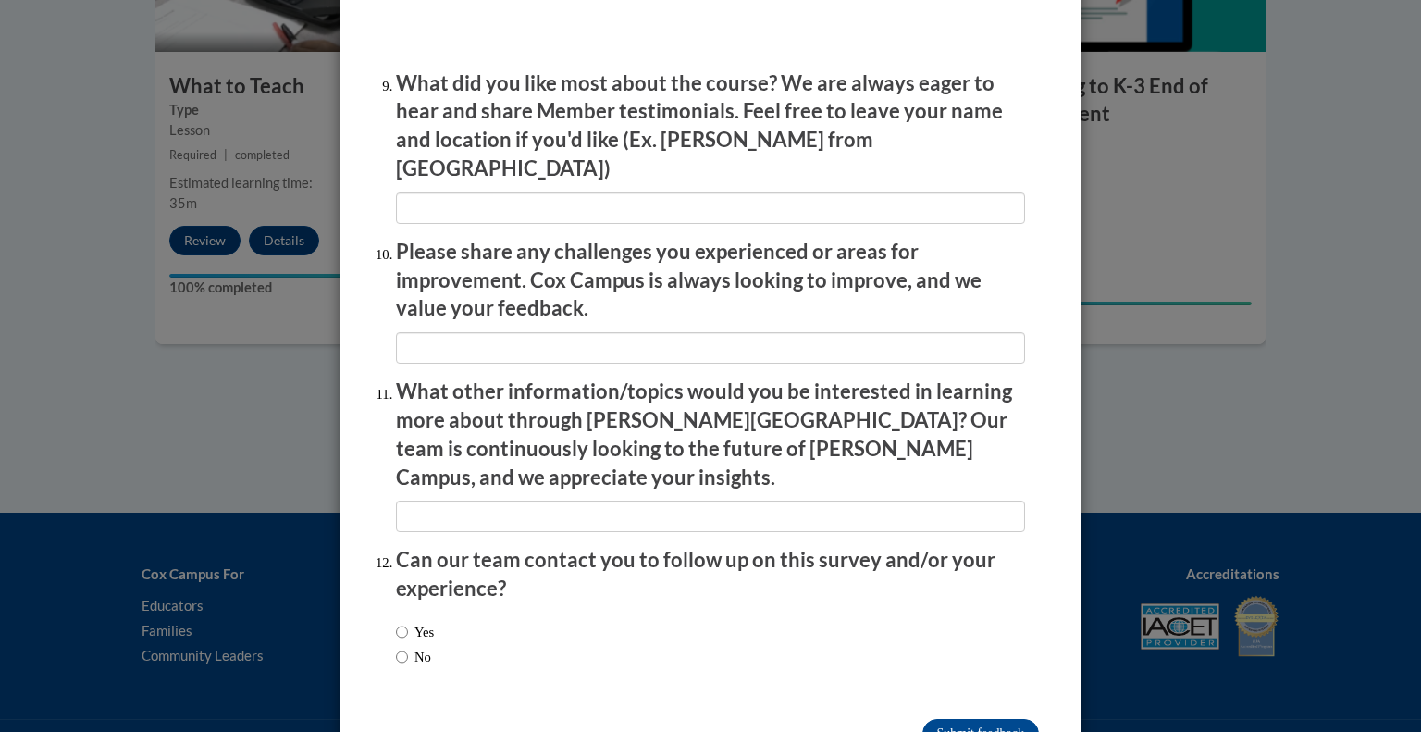
scroll to position [3120, 0]
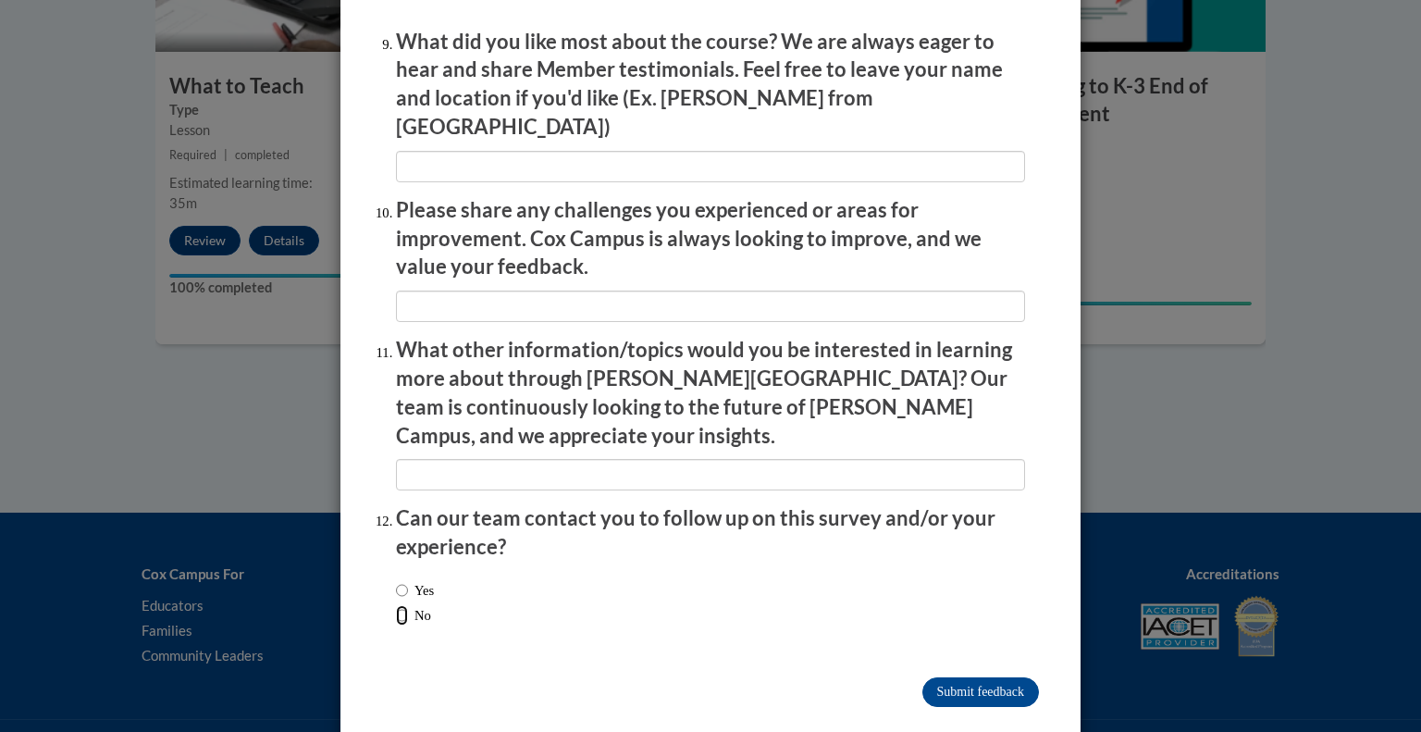
click at [402, 605] on input "No" at bounding box center [402, 615] width 12 height 20
radio input "true"
click at [709, 677] on input "Submit feedback" at bounding box center [980, 692] width 117 height 30
